Goal: Task Accomplishment & Management: Use online tool/utility

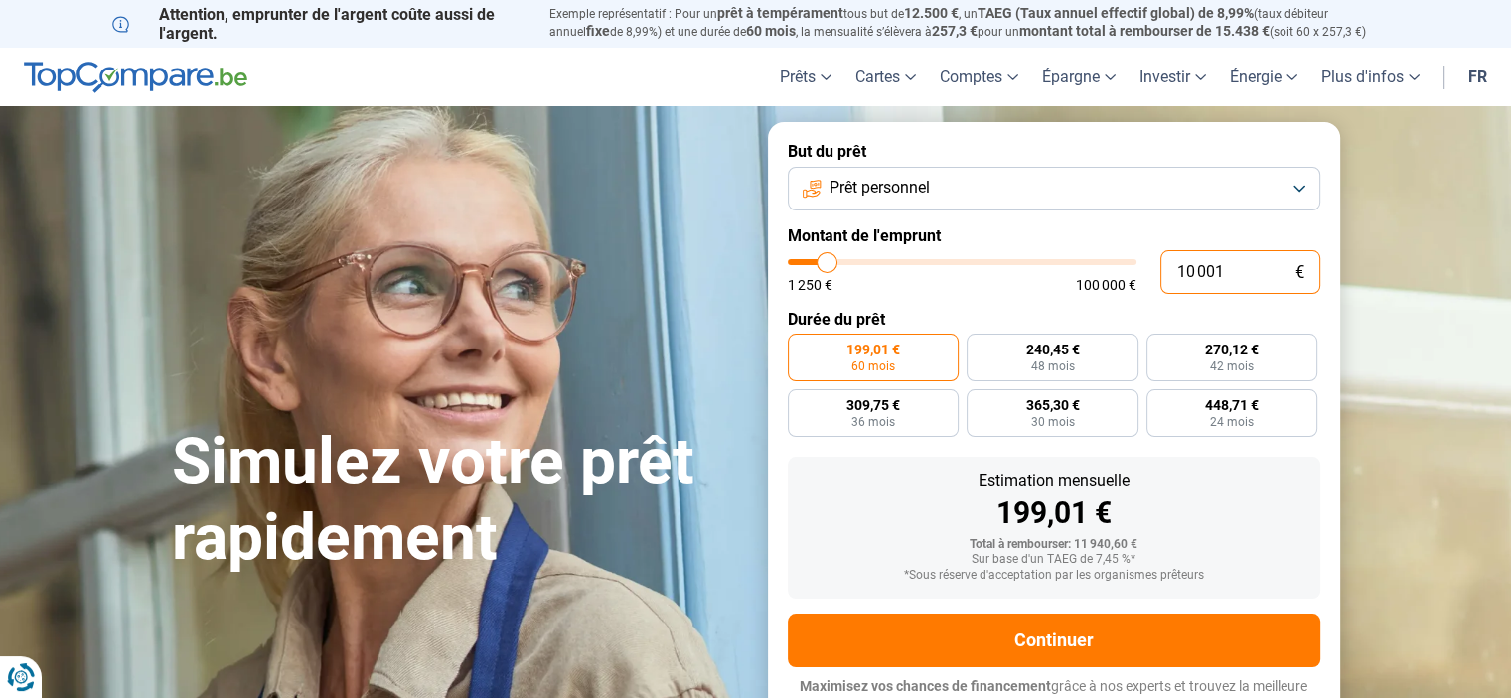
click at [1210, 275] on input "10 001" at bounding box center [1240, 272] width 160 height 44
type input "4"
type input "1250"
type input "45"
type input "1250"
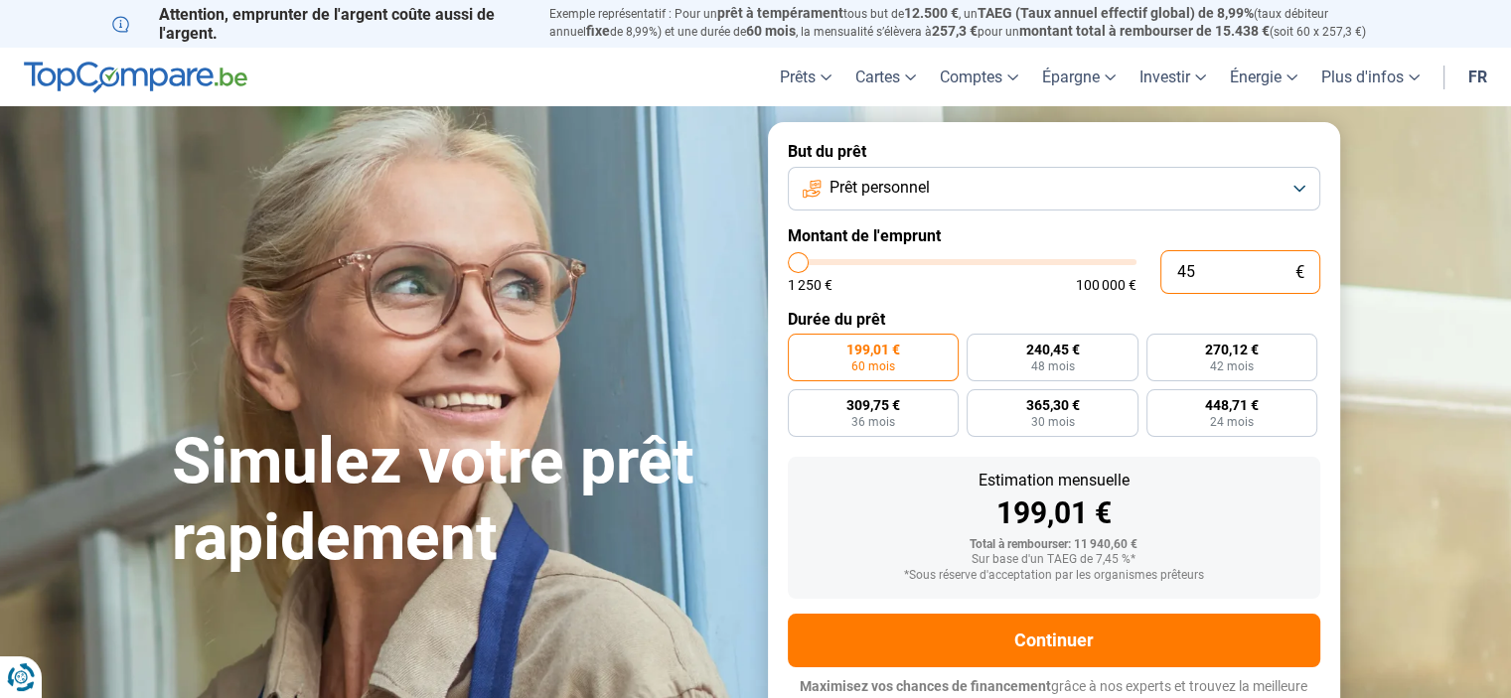
type input "450"
type input "1250"
type input "4 500"
type input "4500"
type input "4 500"
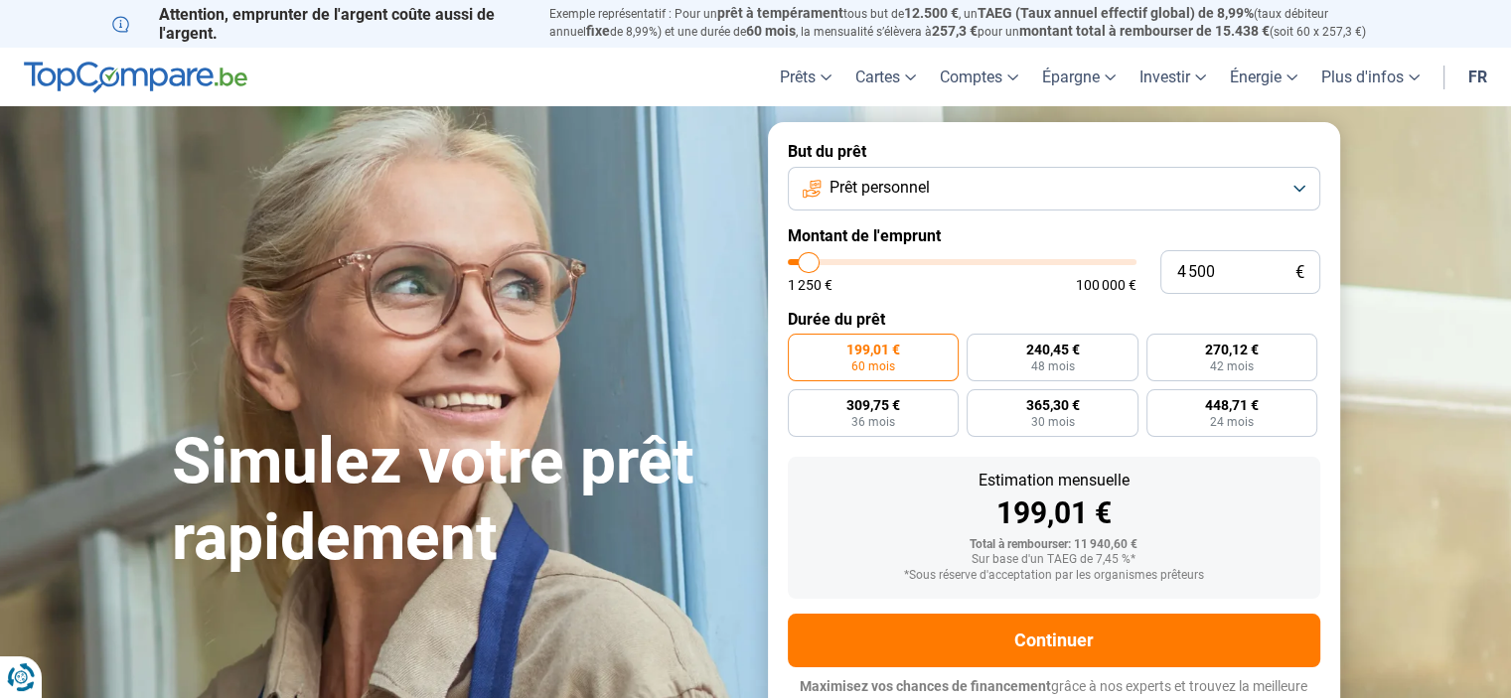
radio input "true"
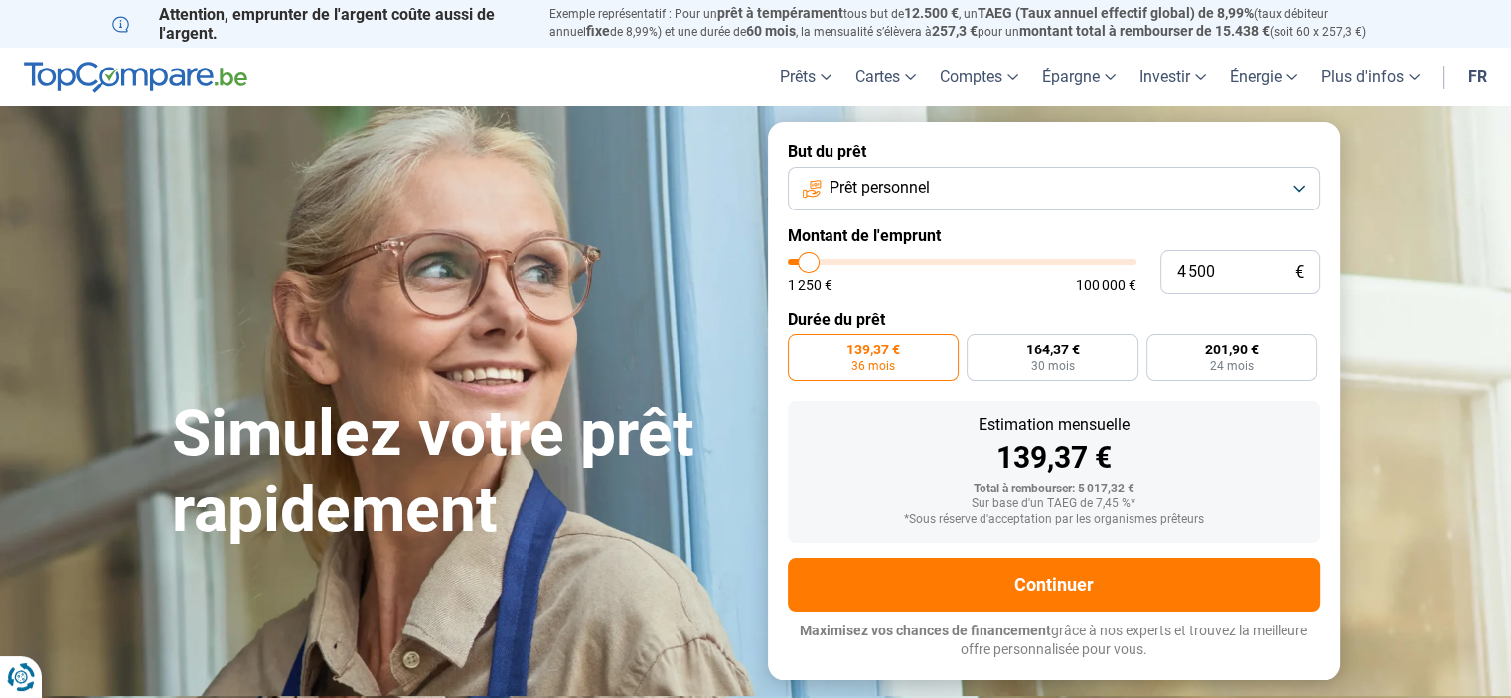
click at [921, 531] on div "Estimation mensuelle 139,37 € Total à rembourser: 5 017,32 € Sur base d'un TAEG…" at bounding box center [1054, 472] width 532 height 142
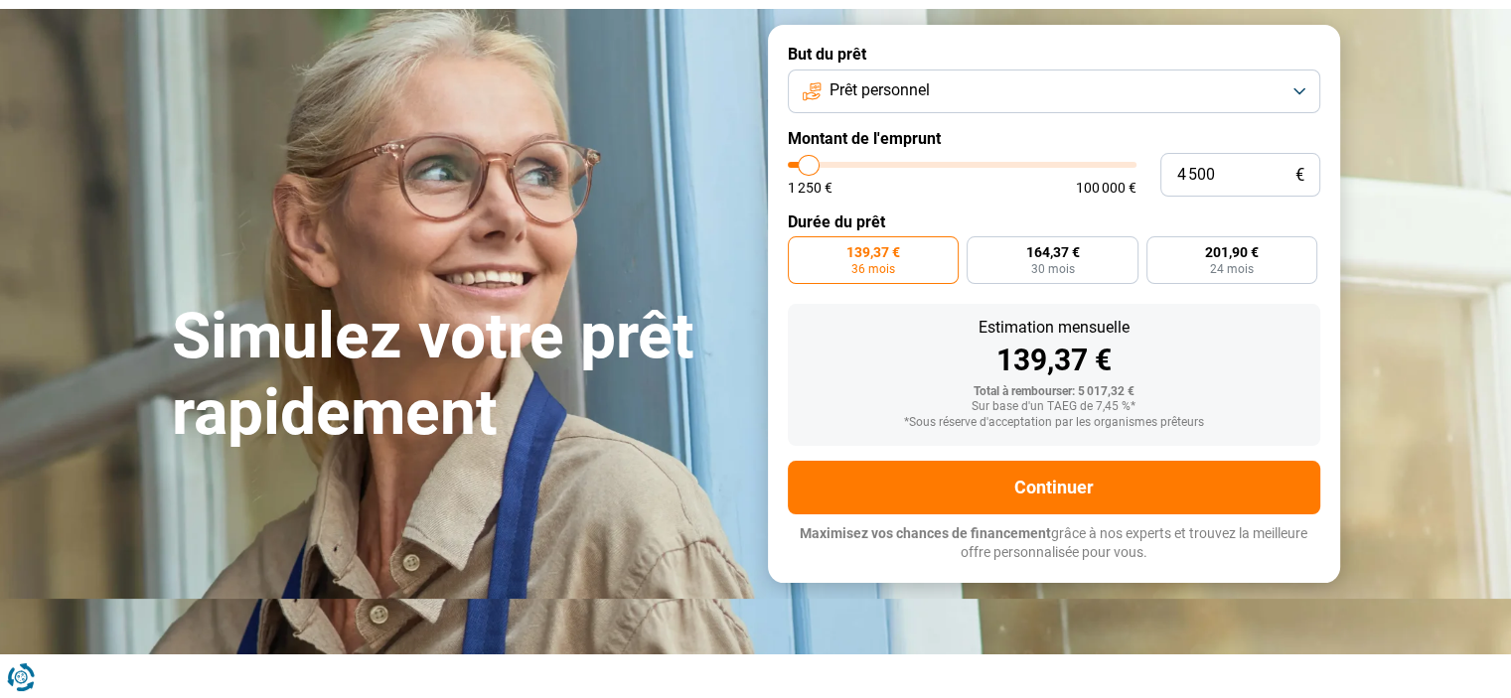
scroll to position [98, 0]
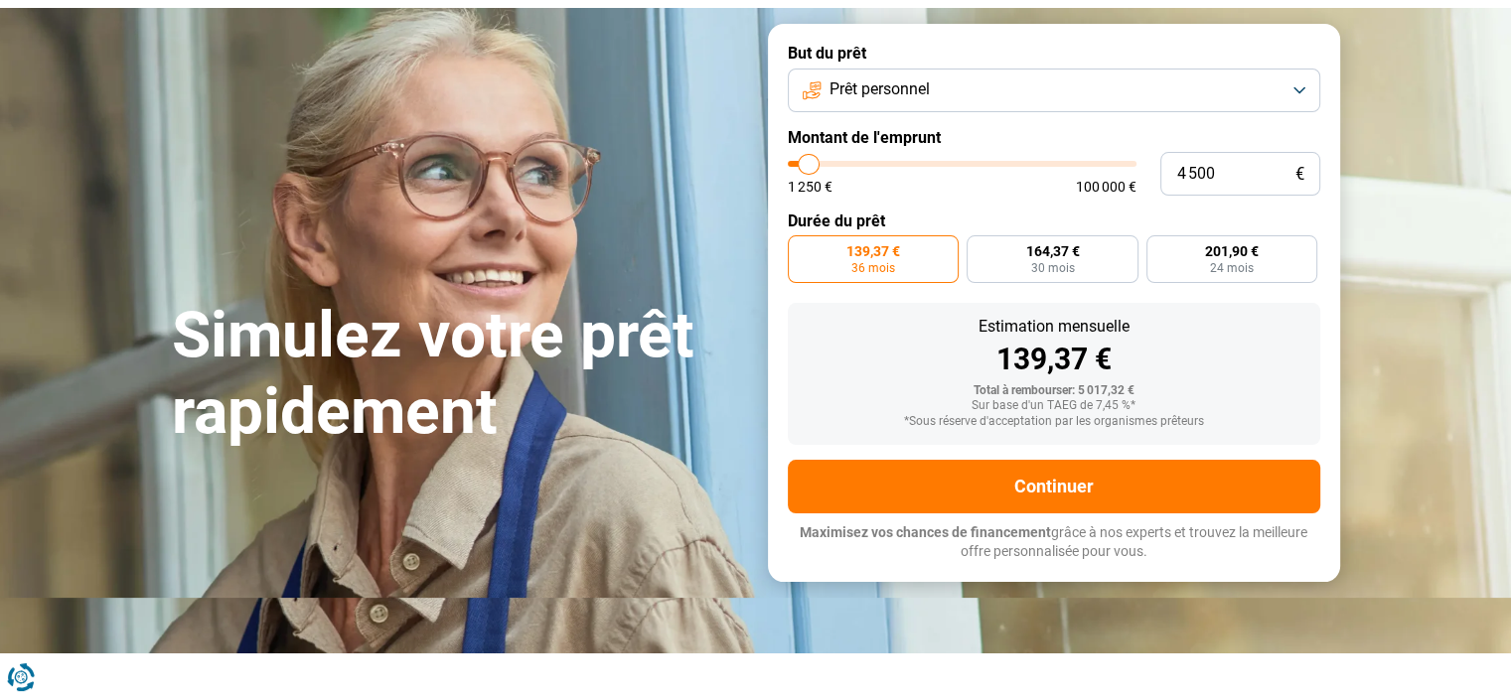
click at [891, 78] on span "Prêt personnel" at bounding box center [879, 89] width 100 height 22
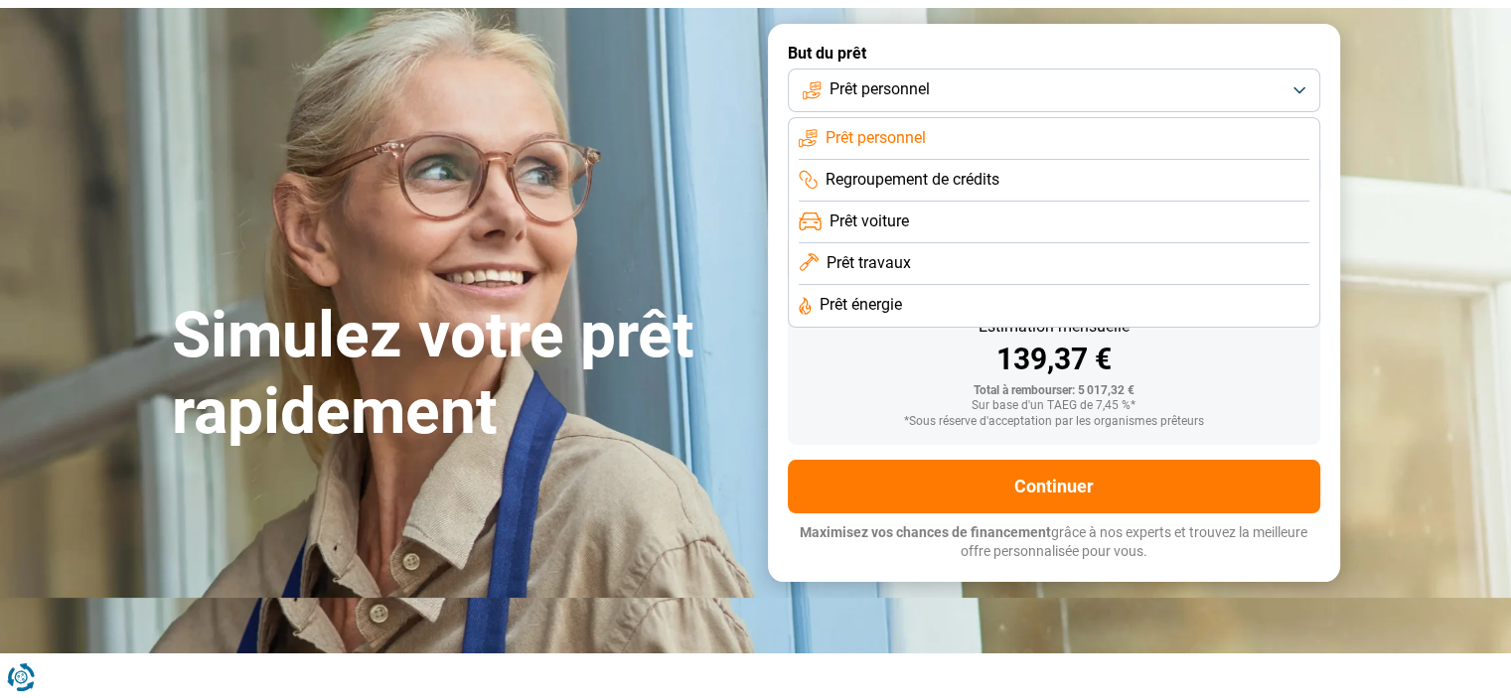
click at [870, 136] on span "Prêt personnel" at bounding box center [875, 138] width 100 height 22
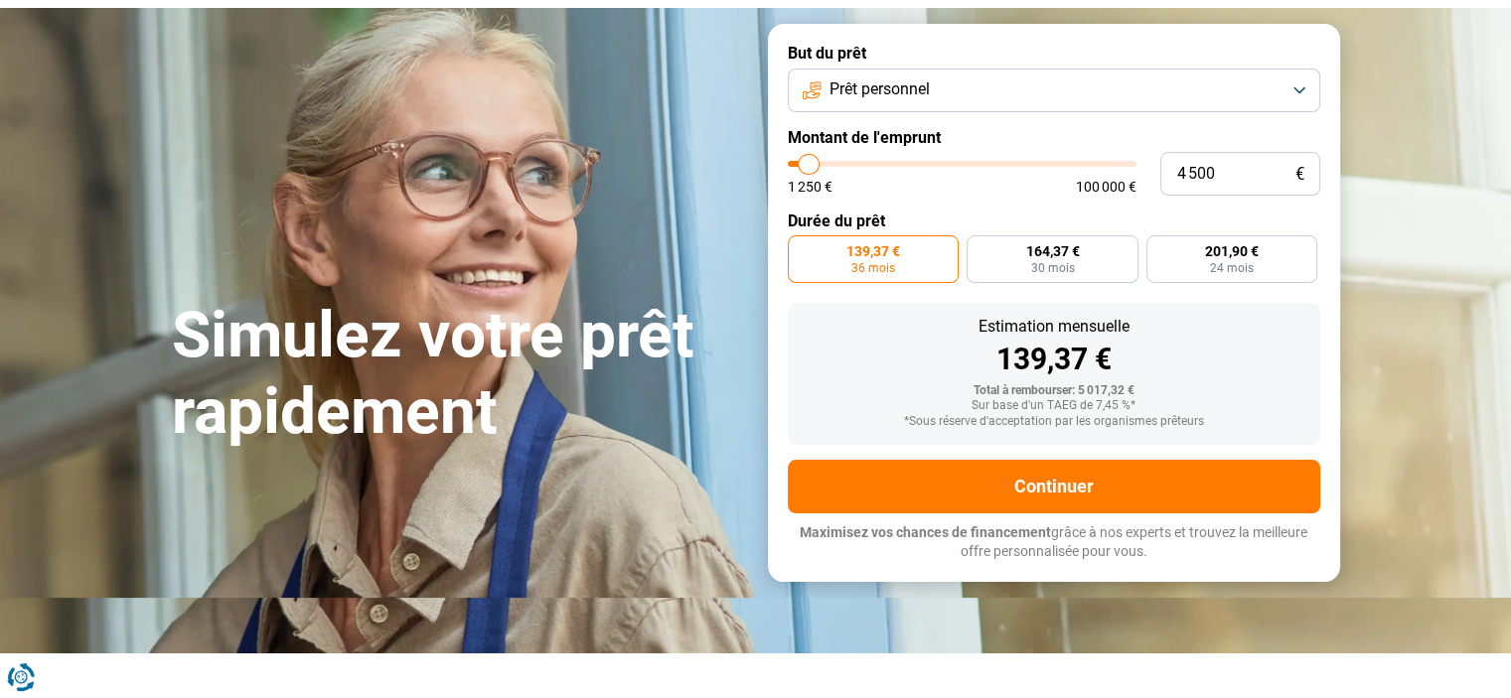
click at [872, 392] on div "Total à rembourser: 5 017,32 €" at bounding box center [1054, 391] width 501 height 14
